Goal: Find specific page/section: Find specific page/section

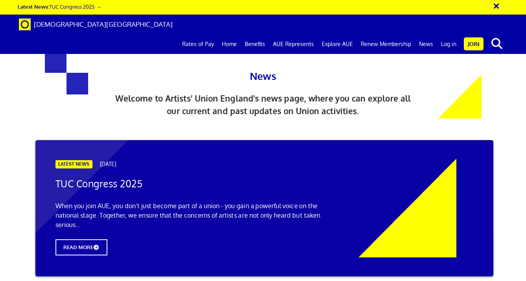
scroll to position [29, 0]
click at [447, 34] on link "Log in" at bounding box center [448, 44] width 23 height 20
click at [448, 34] on link "Log in" at bounding box center [448, 44] width 23 height 20
click at [452, 34] on link "Log in" at bounding box center [448, 44] width 23 height 20
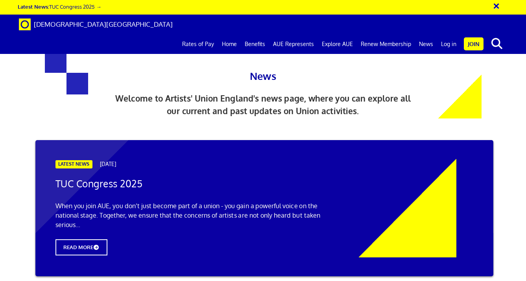
click at [257, 34] on link "Benefits" at bounding box center [255, 44] width 28 height 20
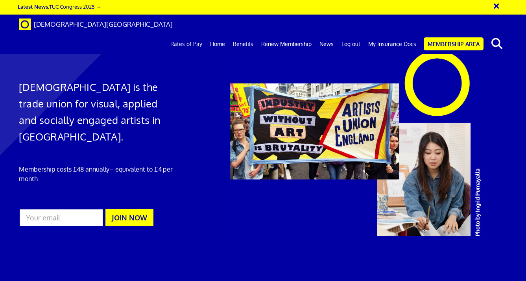
scroll to position [0, 3]
click at [383, 34] on link "My Insurance Docs" at bounding box center [392, 44] width 56 height 20
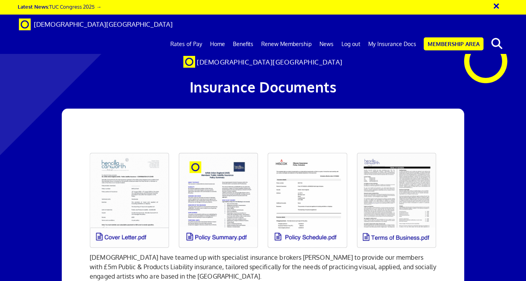
scroll to position [0, 3]
click at [221, 238] on link at bounding box center [218, 200] width 89 height 105
click at [305, 193] on link at bounding box center [307, 200] width 89 height 105
click at [379, 214] on link at bounding box center [396, 200] width 89 height 105
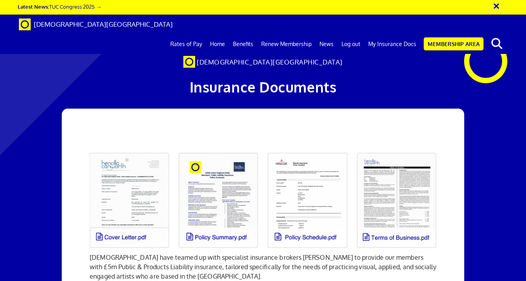
click at [127, 192] on link at bounding box center [129, 200] width 89 height 105
